Goal: Task Accomplishment & Management: Use online tool/utility

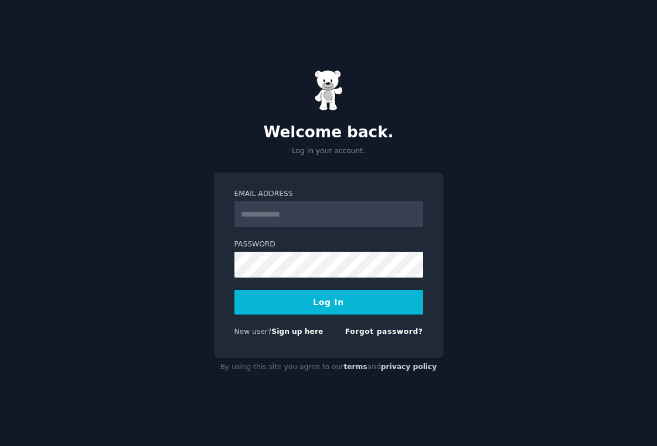
click at [314, 211] on input "Email Address" at bounding box center [329, 214] width 189 height 26
type input "**********"
click at [333, 307] on button "Log In" at bounding box center [329, 302] width 189 height 25
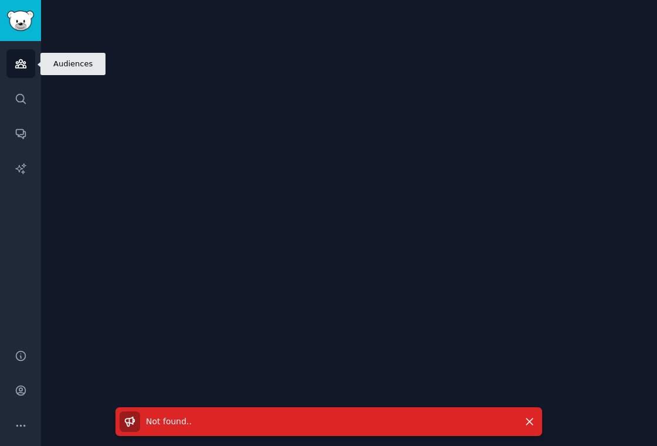
click at [21, 64] on icon "Sidebar" at bounding box center [20, 64] width 11 height 8
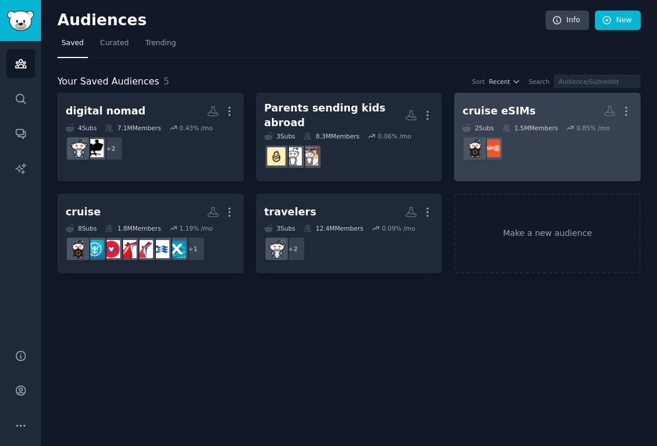
click at [576, 141] on dd "r/eSIMs" at bounding box center [548, 148] width 170 height 33
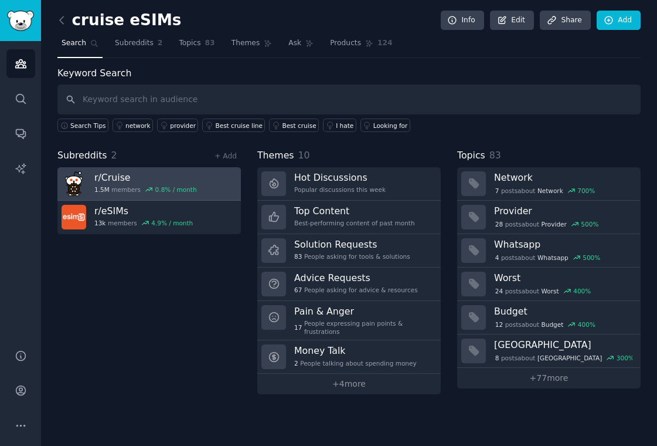
click at [145, 179] on h3 "r/ Cruise" at bounding box center [145, 177] width 103 height 12
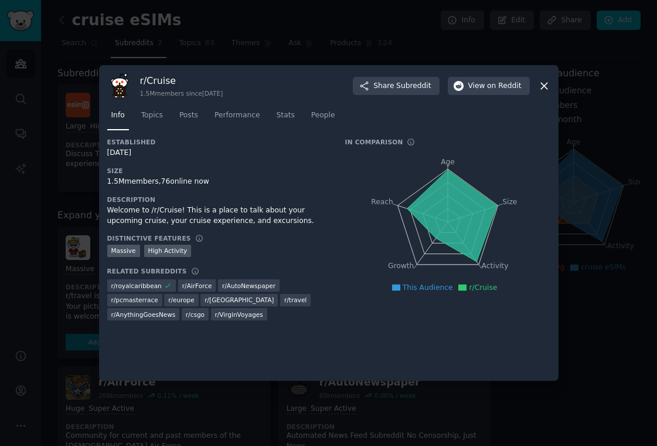
click at [542, 84] on icon at bounding box center [544, 86] width 6 height 6
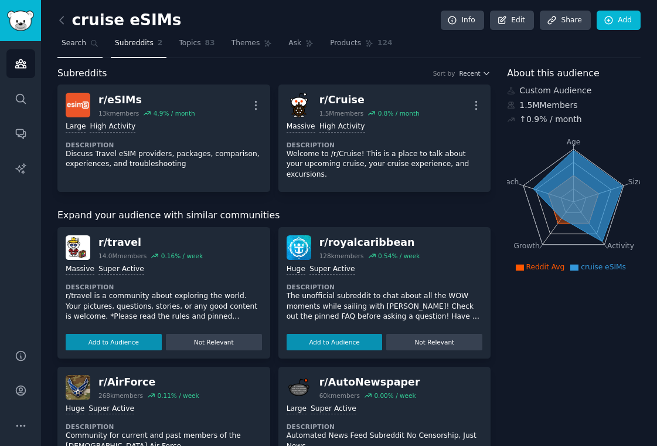
click at [65, 46] on span "Search" at bounding box center [74, 43] width 25 height 11
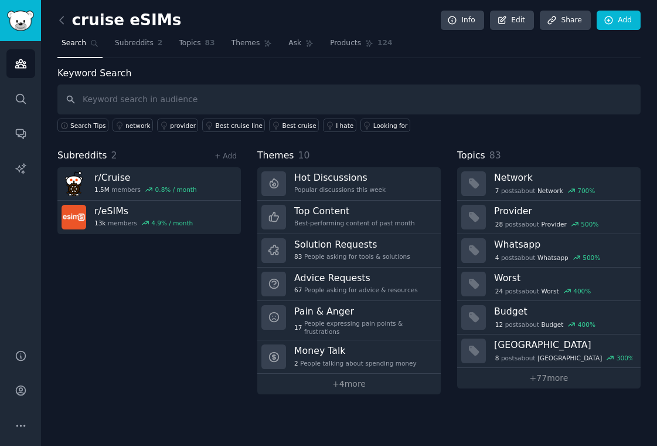
click at [234, 161] on div "+ Add" at bounding box center [226, 156] width 30 height 12
click at [232, 158] on link "+ Add" at bounding box center [226, 156] width 22 height 8
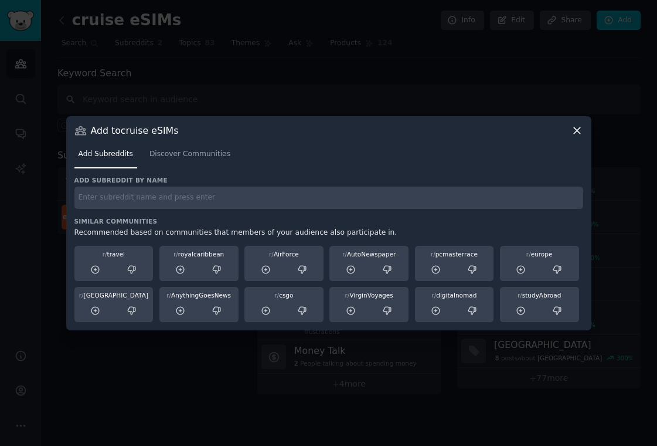
click at [575, 131] on icon at bounding box center [577, 130] width 12 height 12
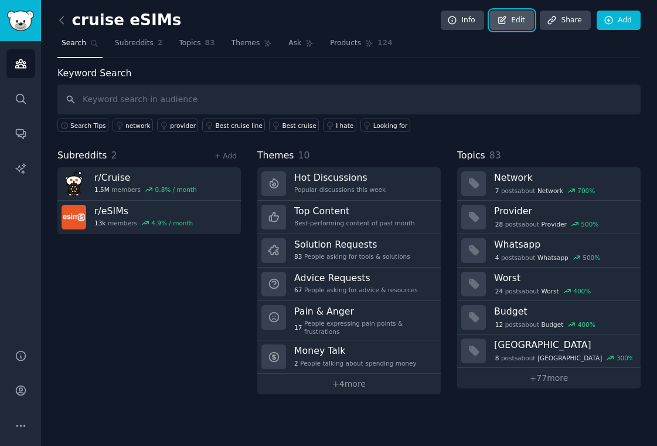
click at [509, 23] on link "Edit" at bounding box center [512, 21] width 44 height 20
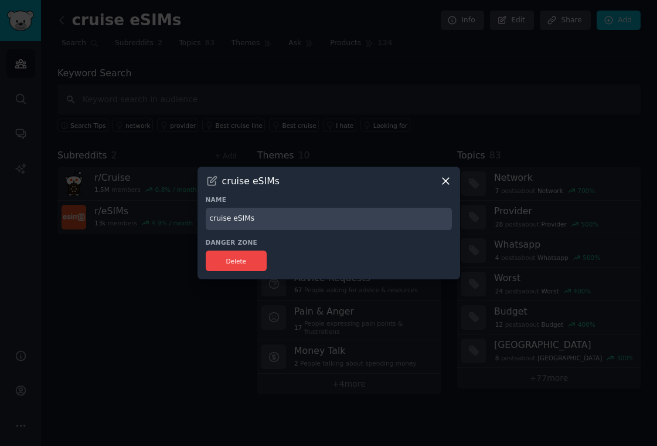
click at [276, 215] on input "cruise eSIMs" at bounding box center [329, 219] width 246 height 23
click at [450, 183] on icon at bounding box center [446, 181] width 12 height 12
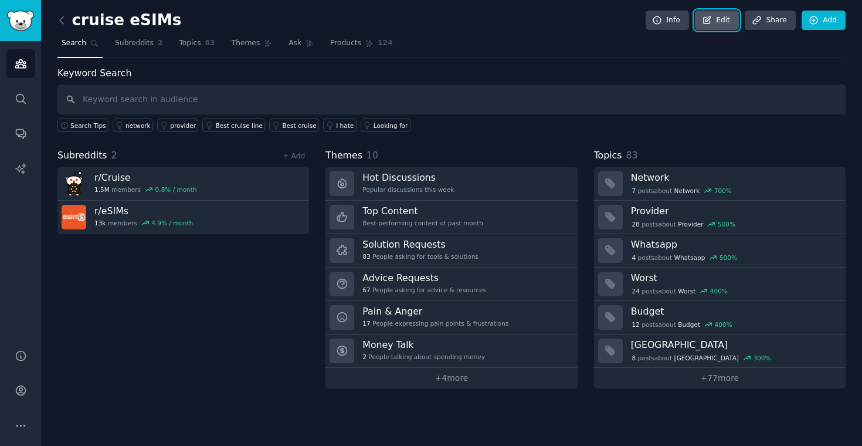
click at [657, 19] on link "Edit" at bounding box center [717, 21] width 44 height 20
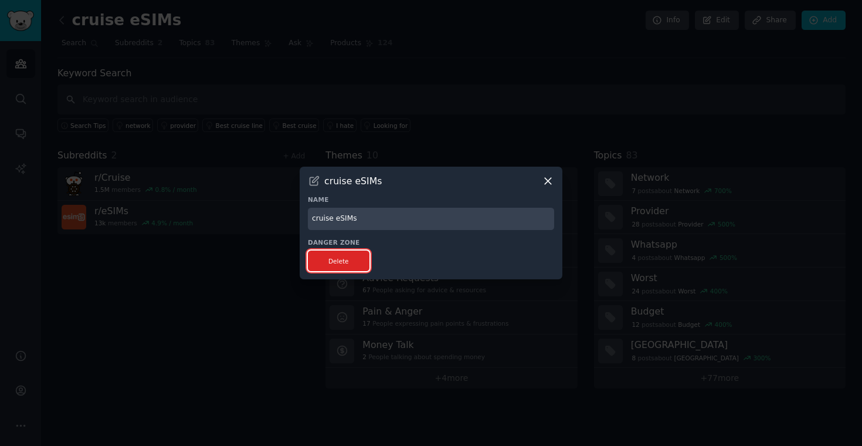
click at [339, 265] on button "Delete" at bounding box center [339, 260] width 62 height 21
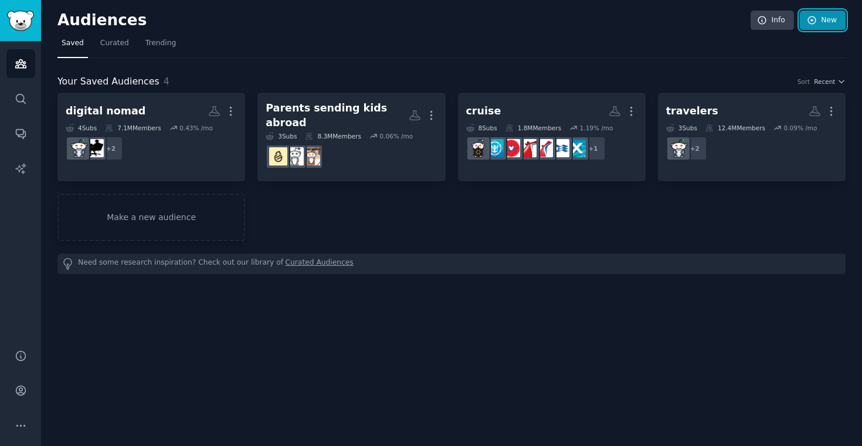
click at [657, 19] on link "New" at bounding box center [823, 21] width 46 height 20
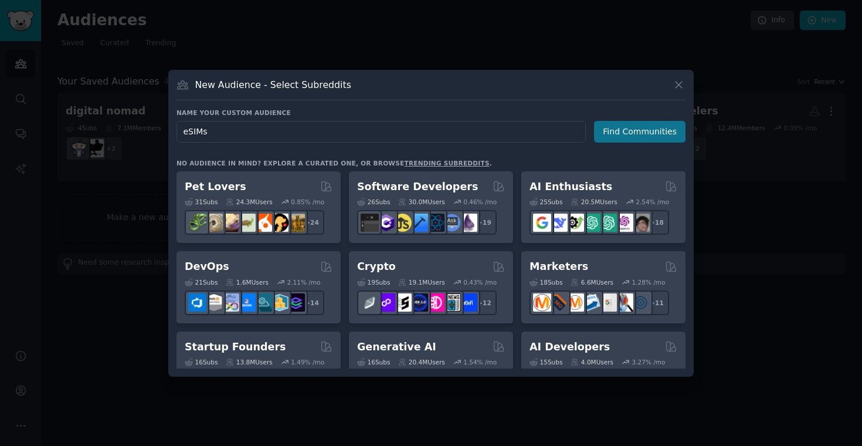
type input "eSIMs"
click at [644, 128] on button "Find Communities" at bounding box center [639, 132] width 91 height 22
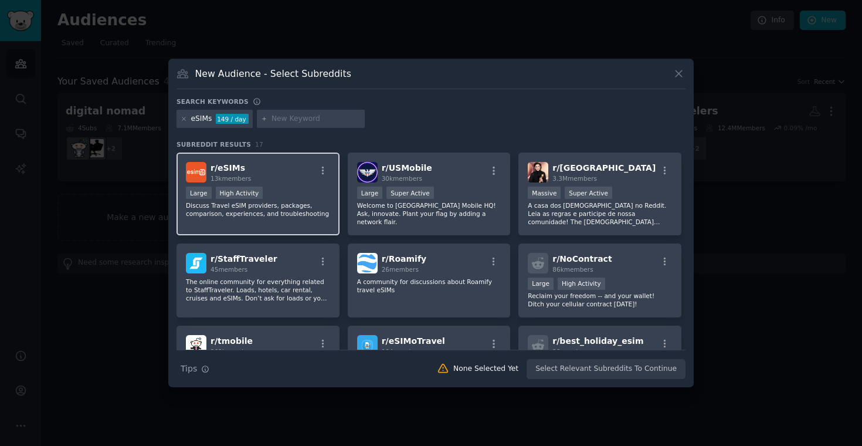
click at [289, 172] on div "r/ eSIMs 13k members" at bounding box center [258, 172] width 144 height 21
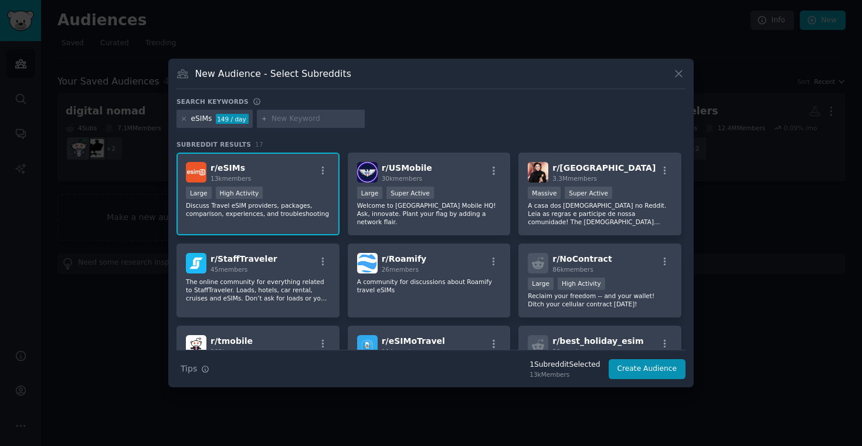
click at [291, 119] on input "text" at bounding box center [316, 119] width 89 height 11
type input "travel"
click at [284, 120] on input "travel" at bounding box center [316, 119] width 89 height 11
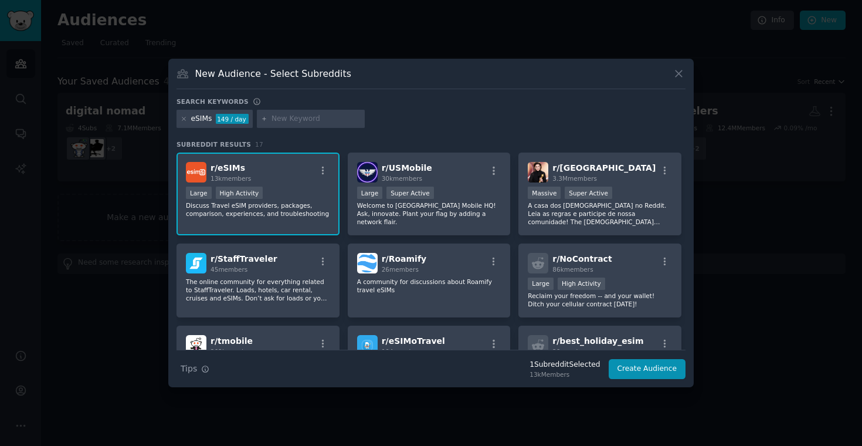
click at [203, 116] on div "eSIMs" at bounding box center [201, 119] width 21 height 11
click at [184, 120] on icon at bounding box center [184, 119] width 6 height 6
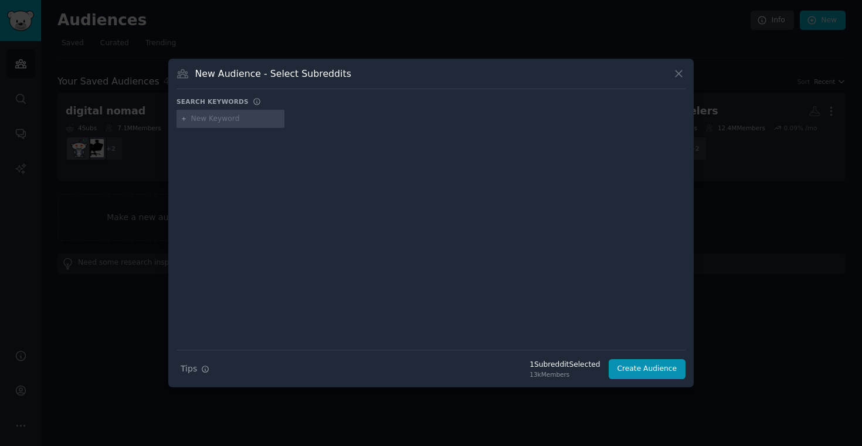
click at [211, 121] on input "text" at bounding box center [235, 119] width 89 height 11
type input "travel"
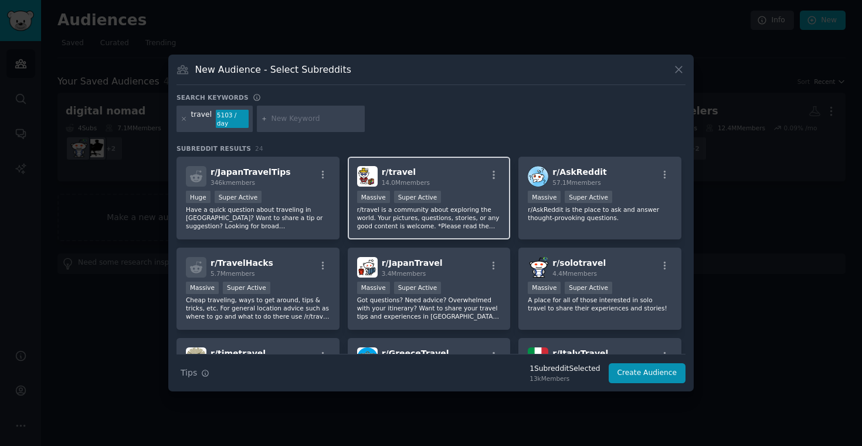
click at [469, 184] on div "r/ travel 14.0M members Massive Super Active r/travel is a community about expl…" at bounding box center [429, 198] width 163 height 83
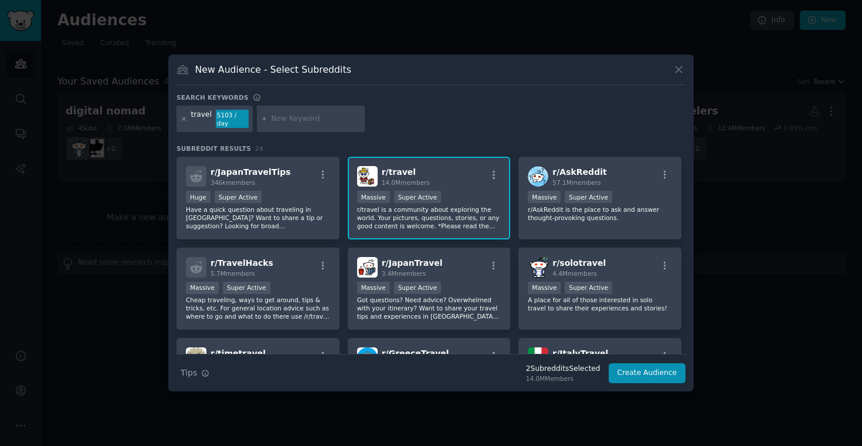
click at [184, 120] on icon at bounding box center [183, 118] width 3 height 3
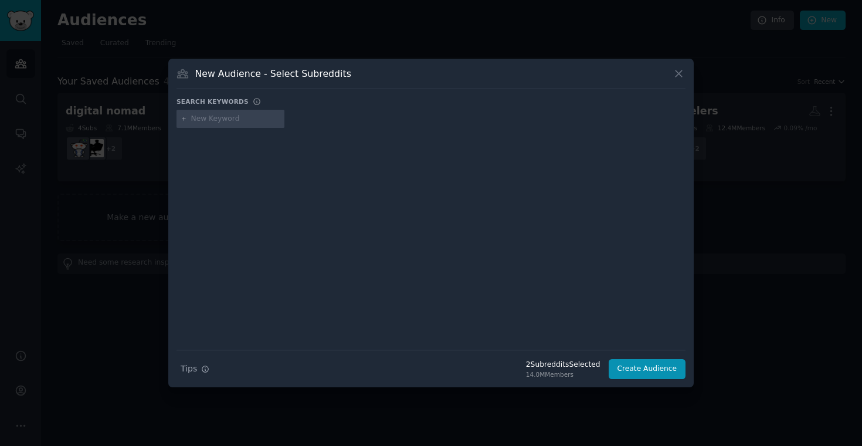
click at [205, 120] on input "text" at bounding box center [235, 119] width 89 height 11
type input "solotravel"
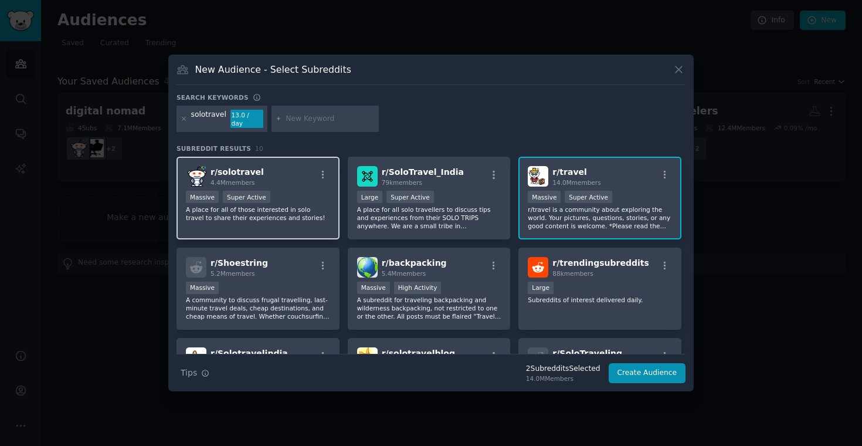
click at [291, 182] on div "r/ solotravel 4.4M members" at bounding box center [258, 176] width 144 height 21
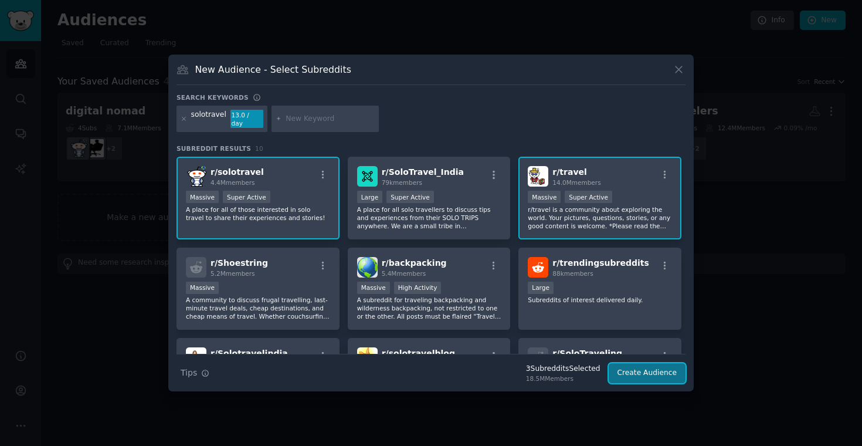
click at [633, 369] on button "Create Audience" at bounding box center [647, 373] width 77 height 20
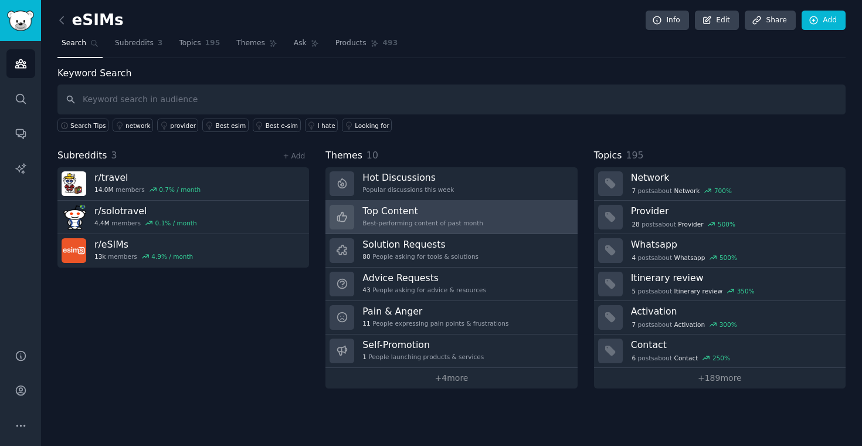
click at [426, 217] on div "Top Content Best-performing content of past month" at bounding box center [422, 217] width 121 height 25
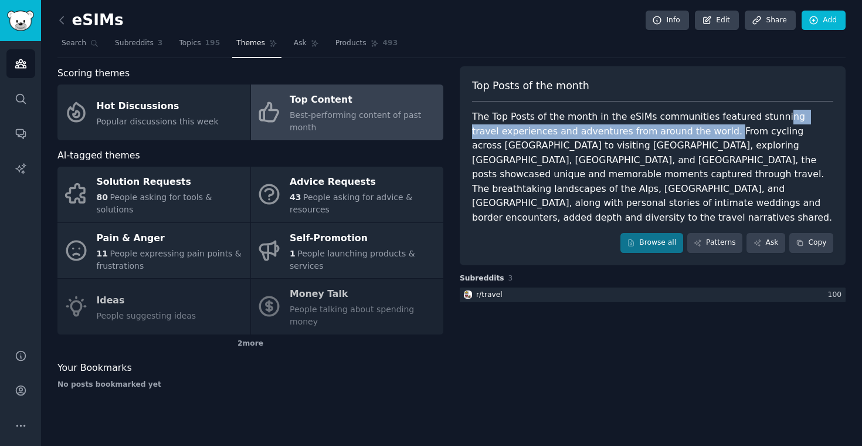
drag, startPoint x: 763, startPoint y: 123, endPoint x: 691, endPoint y: 132, distance: 72.2
click at [657, 132] on div "The Top Posts of the month in the eSIMs communities featured stunning travel ex…" at bounding box center [652, 167] width 361 height 115
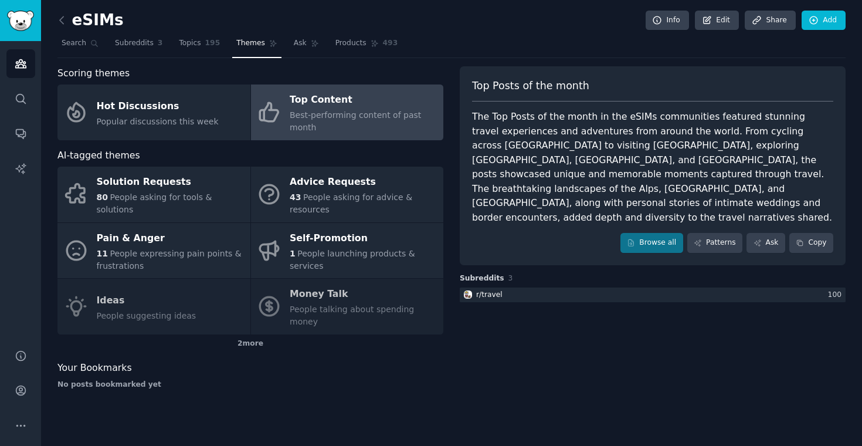
click at [657, 133] on div "The Top Posts of the month in the eSIMs communities featured stunning travel ex…" at bounding box center [652, 167] width 361 height 115
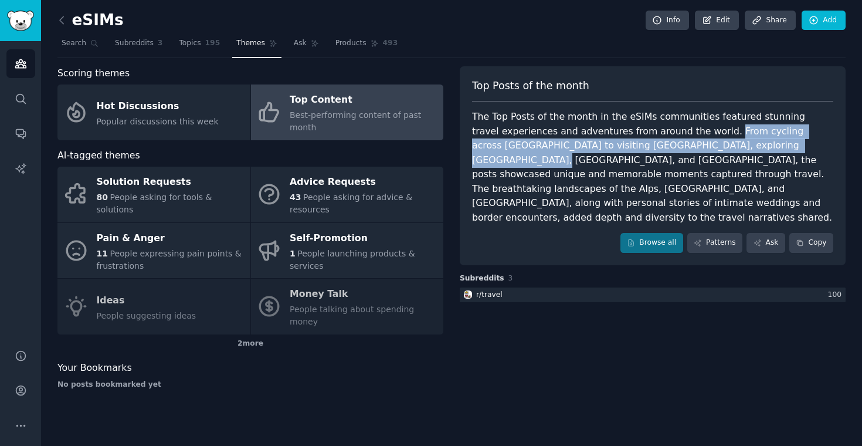
drag, startPoint x: 692, startPoint y: 131, endPoint x: 744, endPoint y: 146, distance: 54.4
click at [657, 146] on div "The Top Posts of the month in the eSIMs communities featured stunning travel ex…" at bounding box center [652, 167] width 361 height 115
click at [657, 145] on div "The Top Posts of the month in the eSIMs communities featured stunning travel ex…" at bounding box center [652, 167] width 361 height 115
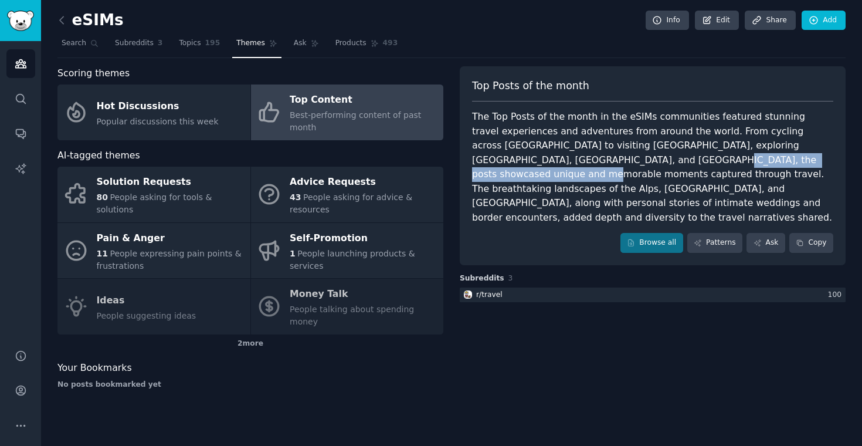
drag, startPoint x: 566, startPoint y: 157, endPoint x: 761, endPoint y: 155, distance: 195.3
click at [657, 155] on div "The Top Posts of the month in the eSIMs communities featured stunning travel ex…" at bounding box center [652, 167] width 361 height 115
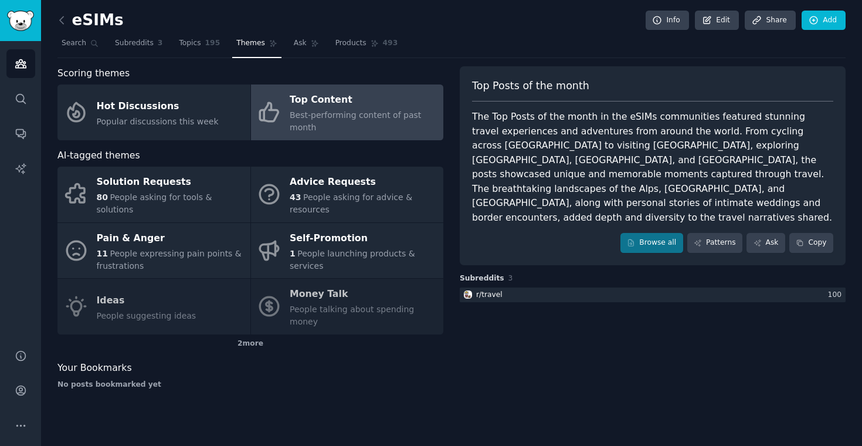
click at [657, 155] on div "The Top Posts of the month in the eSIMs communities featured stunning travel ex…" at bounding box center [652, 167] width 361 height 115
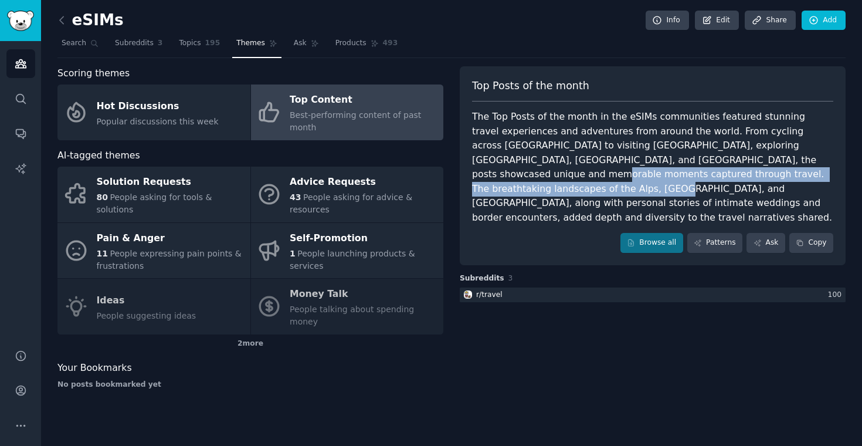
drag, startPoint x: 767, startPoint y: 161, endPoint x: 822, endPoint y: 175, distance: 56.9
click at [657, 175] on div "The Top Posts of the month in the eSIMs communities featured stunning travel ex…" at bounding box center [652, 167] width 361 height 115
click at [657, 178] on div "The Top Posts of the month in the eSIMs communities featured stunning travel ex…" at bounding box center [652, 167] width 361 height 115
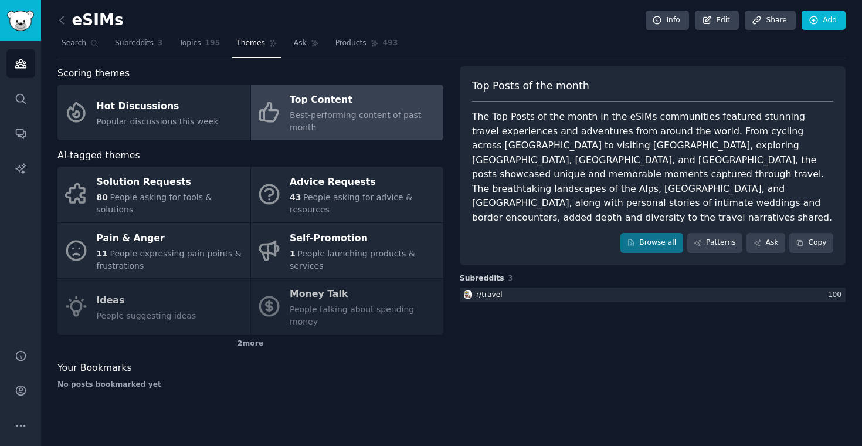
drag, startPoint x: 579, startPoint y: 186, endPoint x: 663, endPoint y: 195, distance: 83.8
click at [657, 196] on div "The Top Posts of the month in the eSIMs communities featured stunning travel ex…" at bounding box center [652, 167] width 361 height 115
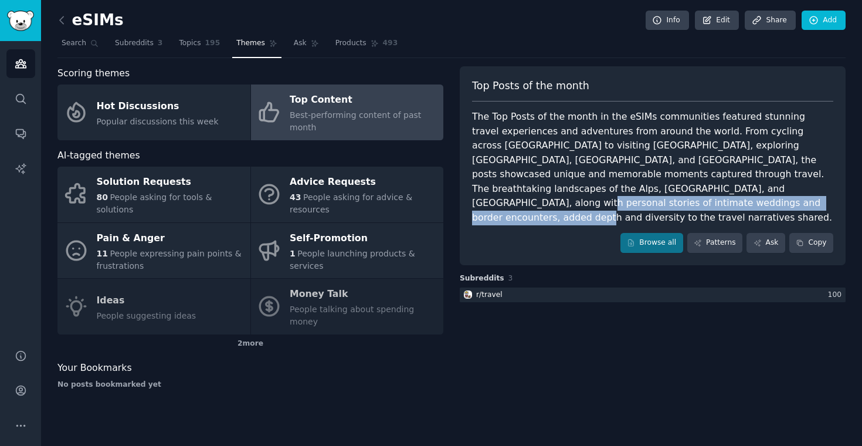
drag, startPoint x: 668, startPoint y: 189, endPoint x: 669, endPoint y: 201, distance: 11.8
click at [657, 201] on div "The Top Posts of the month in the eSIMs communities featured stunning travel ex…" at bounding box center [652, 167] width 361 height 115
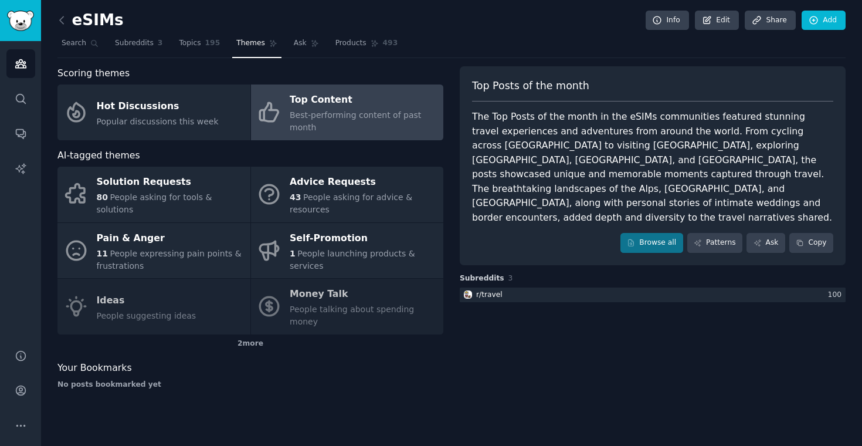
click at [611, 182] on div "The Top Posts of the month in the eSIMs communities featured stunning travel ex…" at bounding box center [652, 167] width 361 height 115
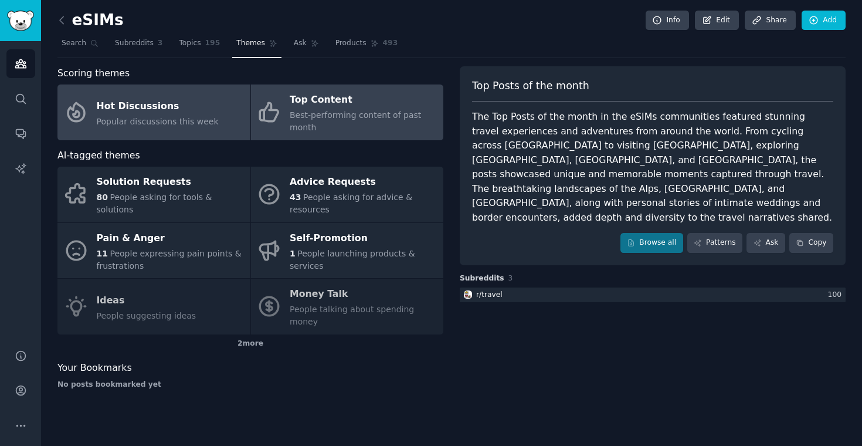
click at [161, 105] on div "Hot Discussions" at bounding box center [158, 106] width 122 height 19
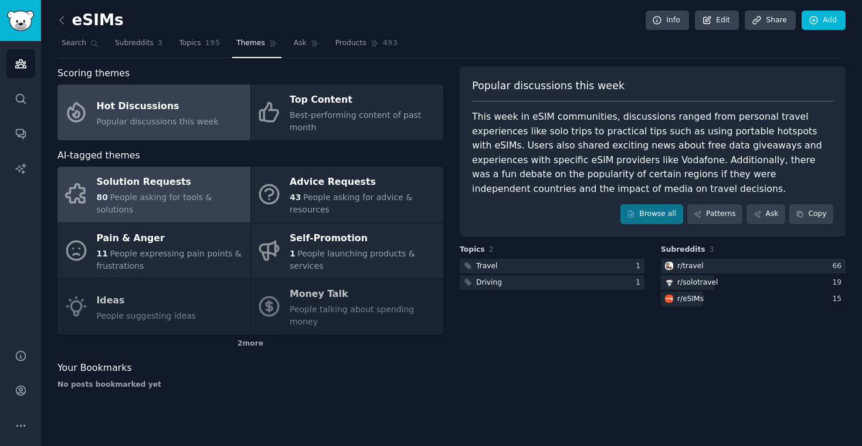
click at [172, 192] on div "Solution Requests" at bounding box center [171, 182] width 148 height 19
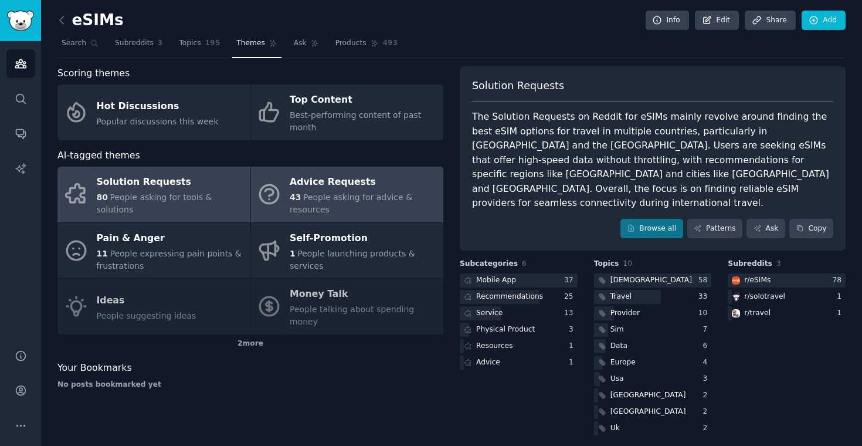
click at [340, 192] on span "People asking for advice & resources" at bounding box center [351, 203] width 123 height 22
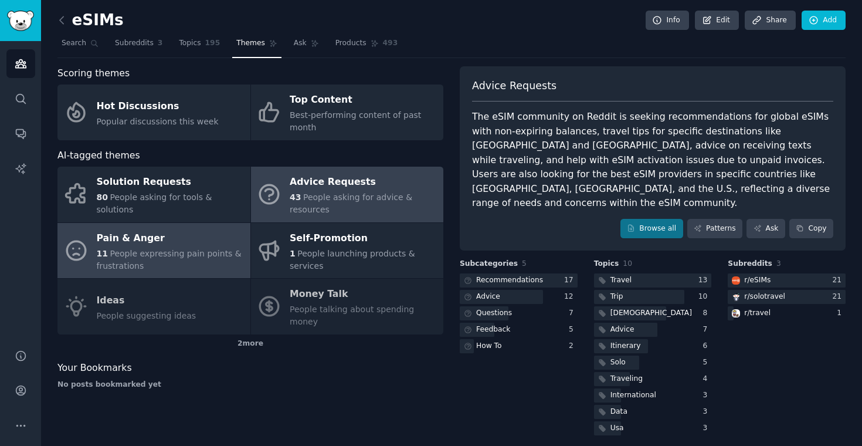
click at [172, 240] on div "Pain & Anger" at bounding box center [171, 238] width 148 height 19
